Goal: Task Accomplishment & Management: Use online tool/utility

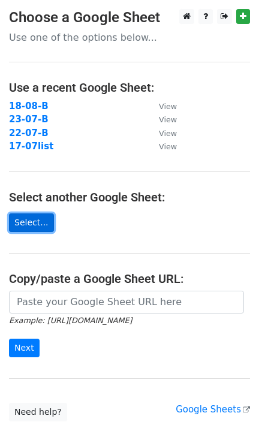
click at [31, 224] on link "Select..." at bounding box center [31, 222] width 45 height 19
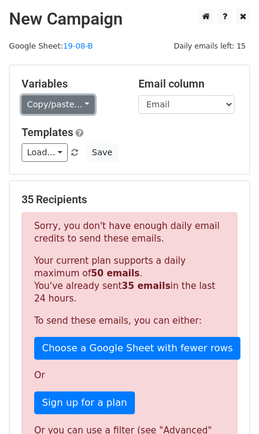
click at [64, 99] on link "Copy/paste..." at bounding box center [58, 104] width 73 height 19
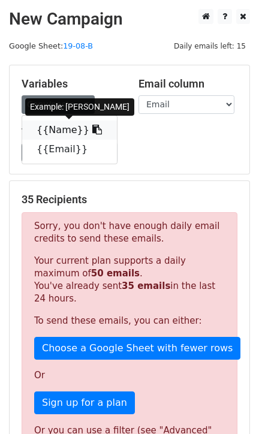
click at [50, 128] on link "{{Name}}" at bounding box center [69, 129] width 95 height 19
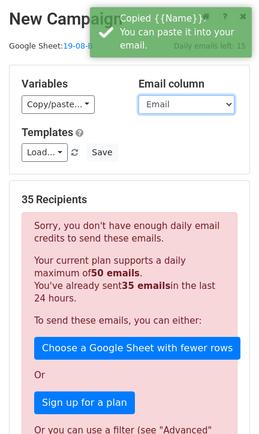
click at [157, 104] on select "Name Email" at bounding box center [186, 104] width 96 height 19
click at [138, 95] on select "Name Email" at bounding box center [186, 104] width 96 height 19
